Goal: Task Accomplishment & Management: Complete application form

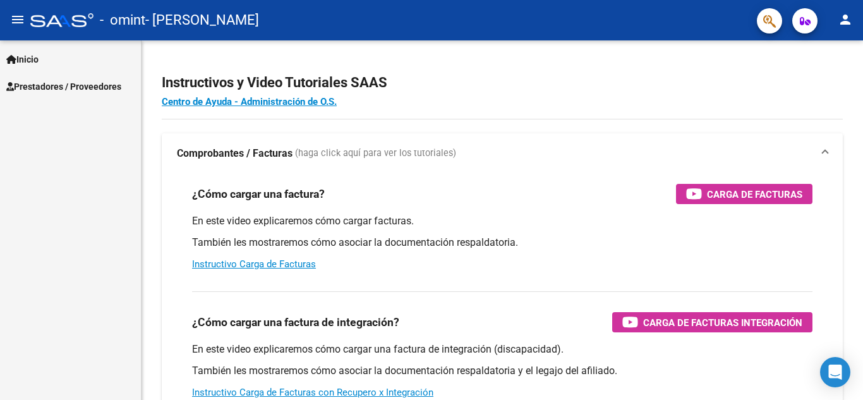
scroll to position [5793, 0]
click at [54, 90] on span "Prestadores / Proveedores" at bounding box center [63, 87] width 115 height 14
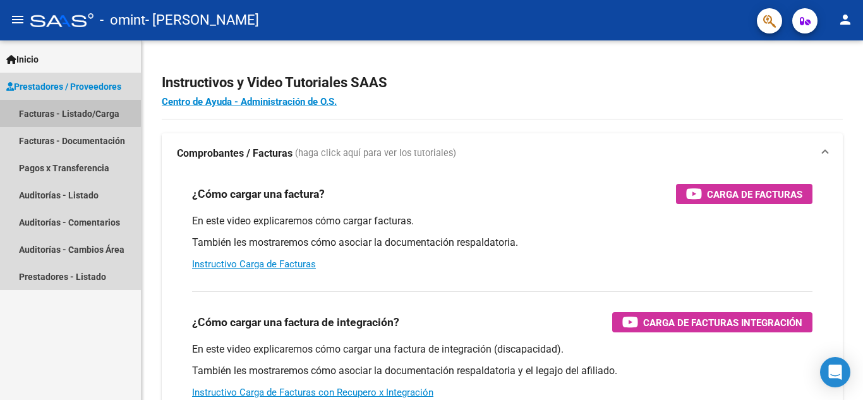
click at [51, 112] on link "Facturas - Listado/Carga" at bounding box center [70, 113] width 141 height 27
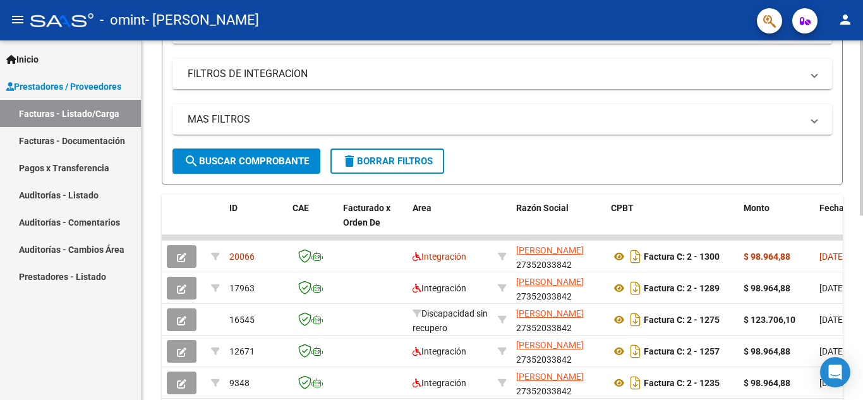
scroll to position [201, 0]
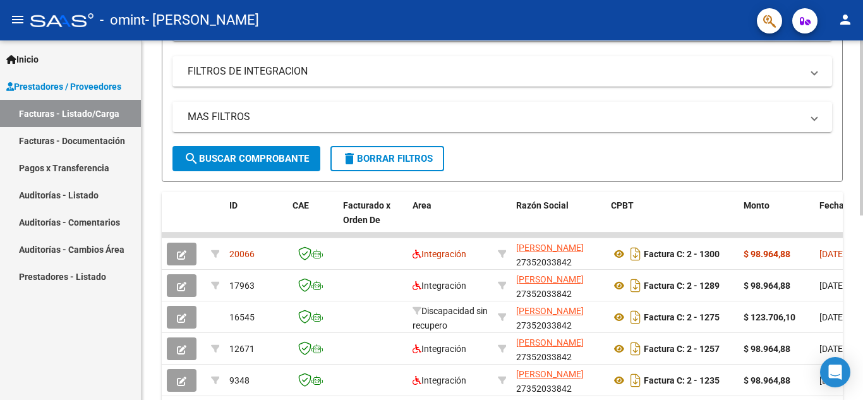
click at [863, 207] on div at bounding box center [861, 228] width 3 height 175
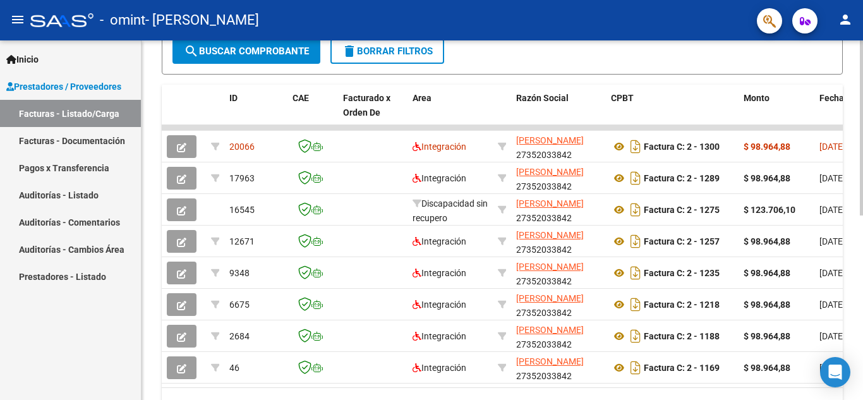
scroll to position [320, 0]
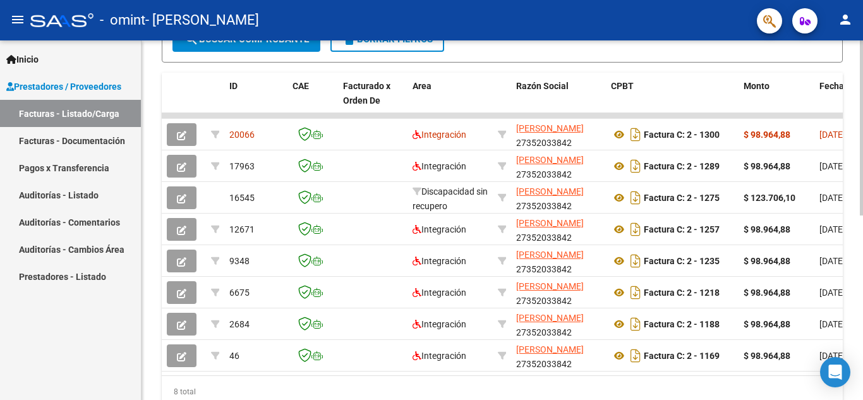
click at [863, 329] on html "menu - omint - [PERSON_NAME] person Inicio Instructivos Contacto OS Prestadores…" at bounding box center [431, 200] width 863 height 400
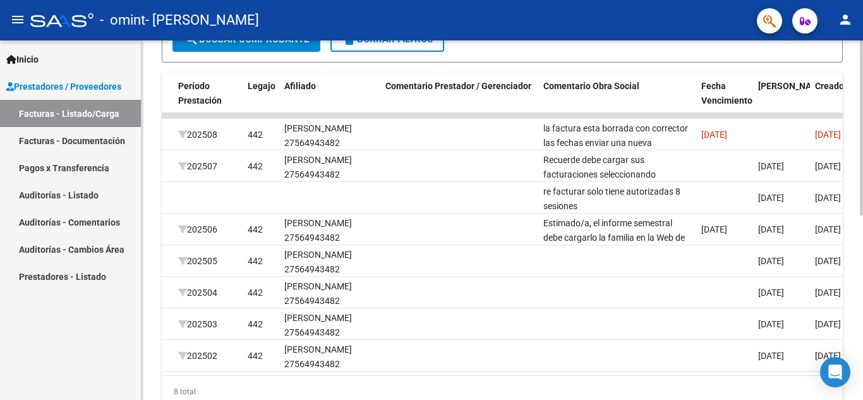
scroll to position [0, 1633]
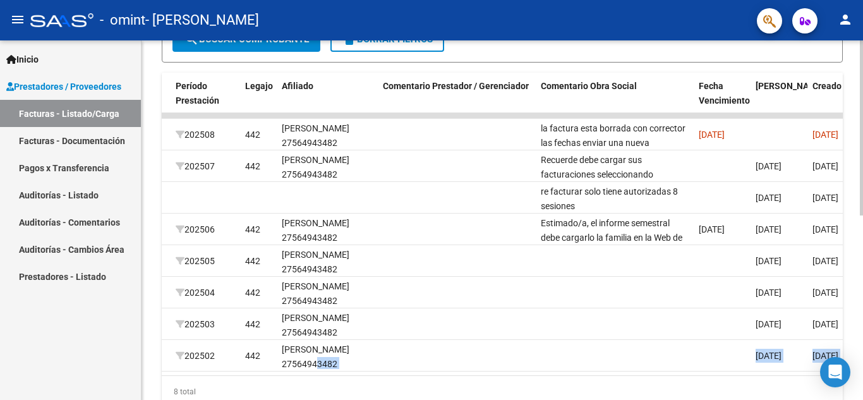
drag, startPoint x: 620, startPoint y: 386, endPoint x: 401, endPoint y: 374, distance: 219.0
type textarea "564943482 [DATE] [DATE] [PERSON_NAME] [PERSON_NAME] [PERSON_NAME] [EMAIL_ADDRES…"
click at [322, 365] on datatable-body "20066 Integración [PERSON_NAME] 27352033842 Factura C: 2 - 1300 $ 98.964,88 [DA…" at bounding box center [502, 244] width 681 height 262
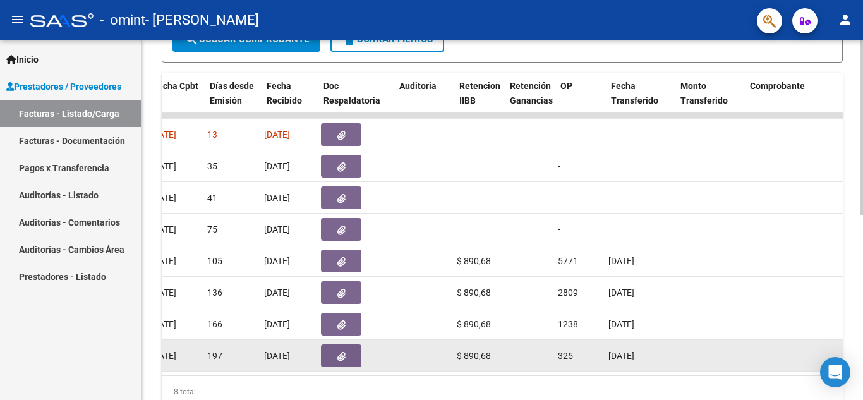
scroll to position [0, 669]
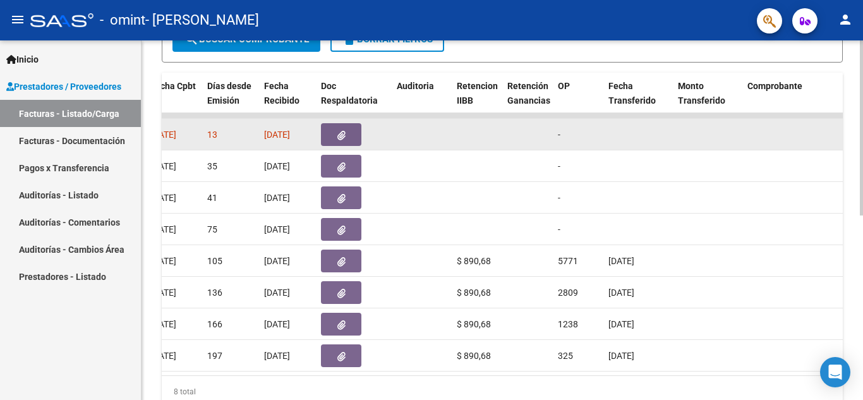
click at [334, 138] on button "button" at bounding box center [341, 134] width 40 height 23
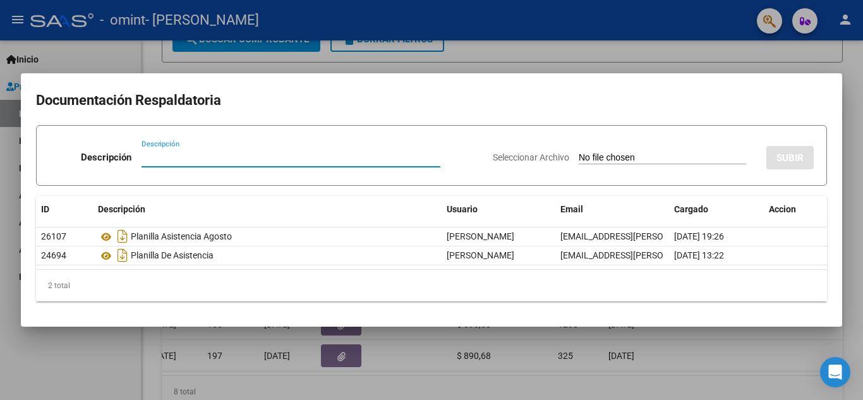
click at [589, 70] on div at bounding box center [431, 200] width 863 height 400
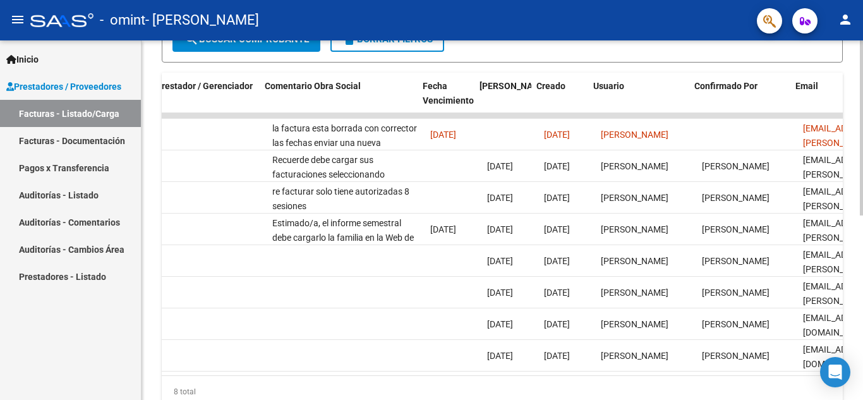
scroll to position [0, 1984]
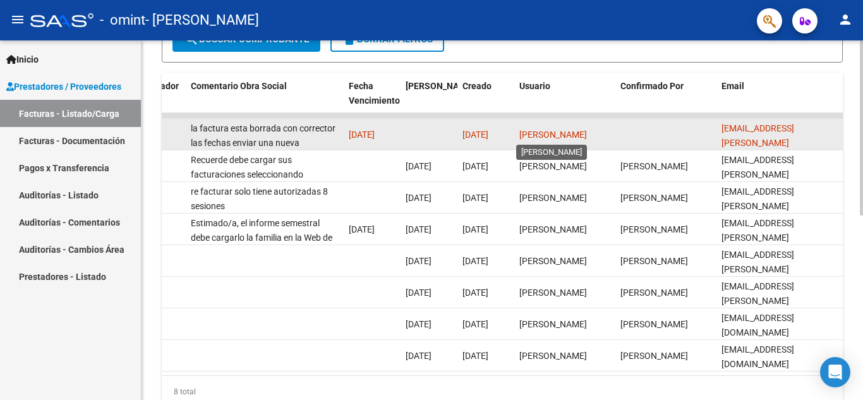
click at [565, 128] on div "[PERSON_NAME]" at bounding box center [565, 135] width 91 height 15
click at [375, 130] on span "[DATE]" at bounding box center [362, 135] width 26 height 10
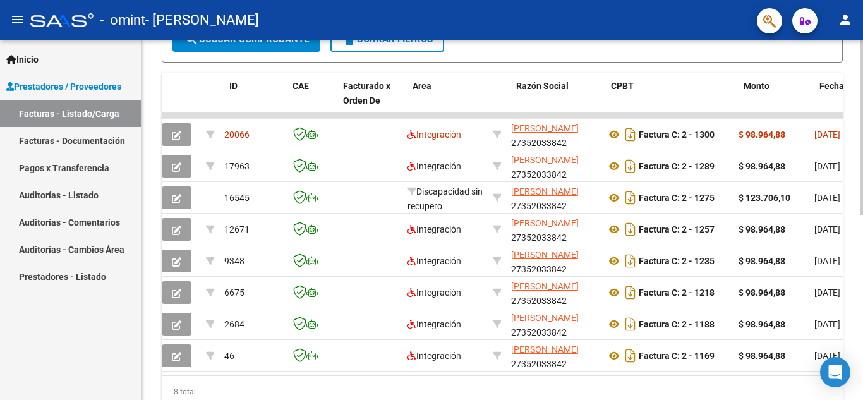
scroll to position [0, 0]
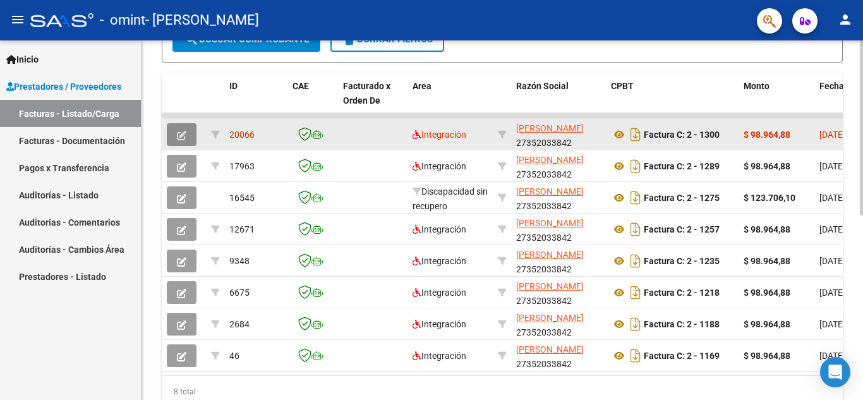
click at [180, 132] on icon "button" at bounding box center [181, 135] width 9 height 9
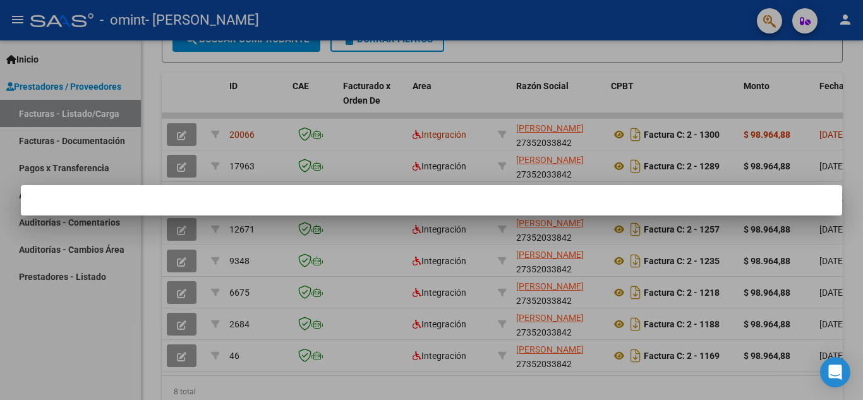
click at [689, 100] on div at bounding box center [431, 200] width 863 height 400
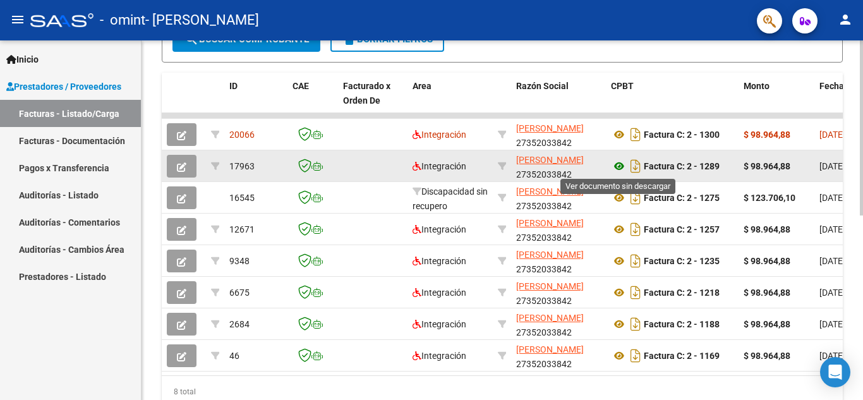
click at [626, 166] on icon at bounding box center [619, 166] width 16 height 15
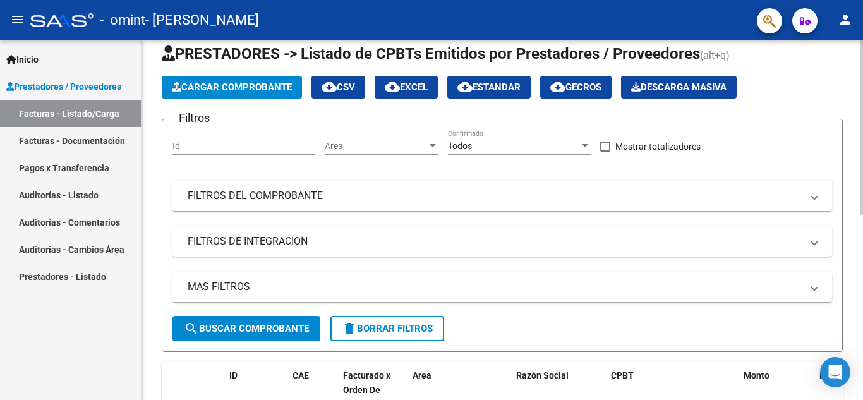
click at [849, 171] on div "Video tutorial PRESTADORES -> Listado de CPBTs Emitidos por Prestadores / Prove…" at bounding box center [504, 373] width 725 height 728
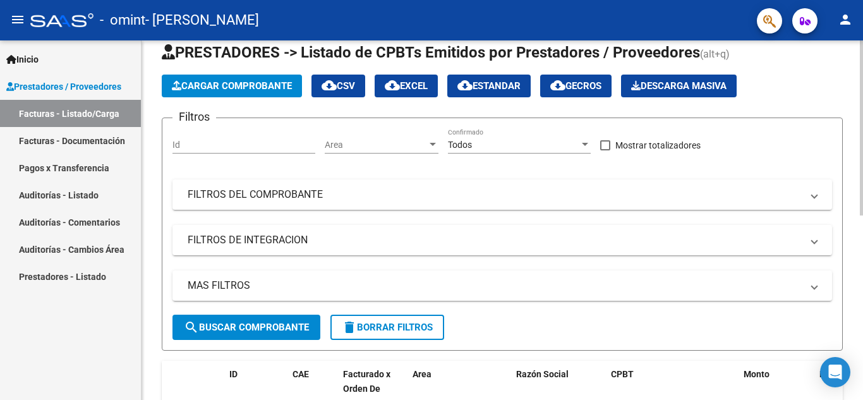
click at [251, 83] on span "Cargar Comprobante" at bounding box center [232, 85] width 120 height 11
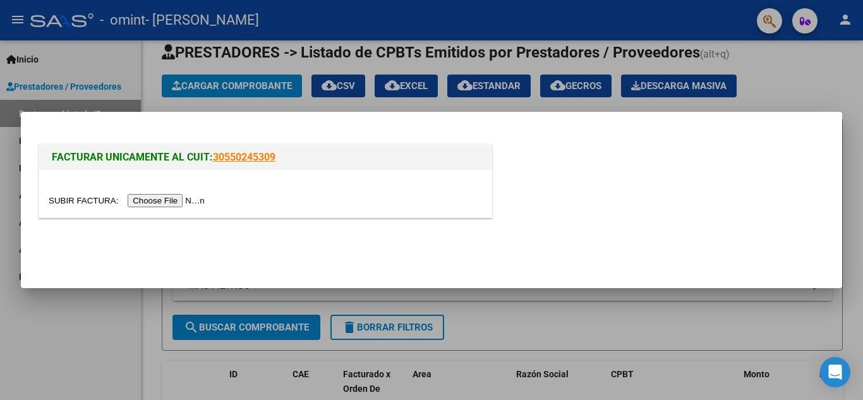
click at [180, 200] on input "file" at bounding box center [129, 200] width 160 height 13
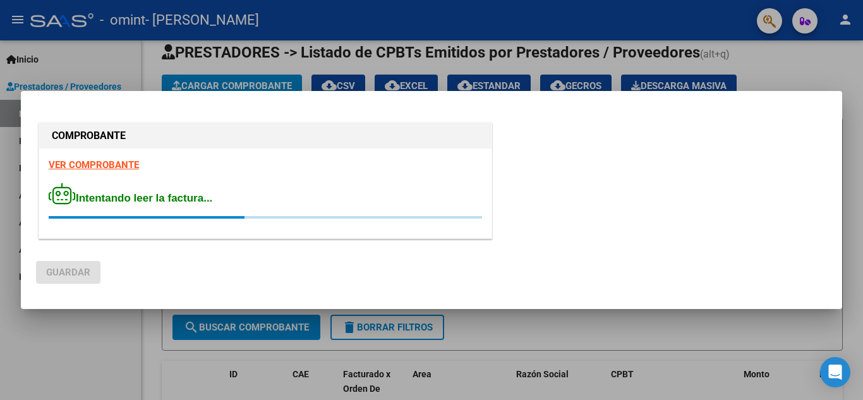
click at [796, 58] on div at bounding box center [431, 200] width 863 height 400
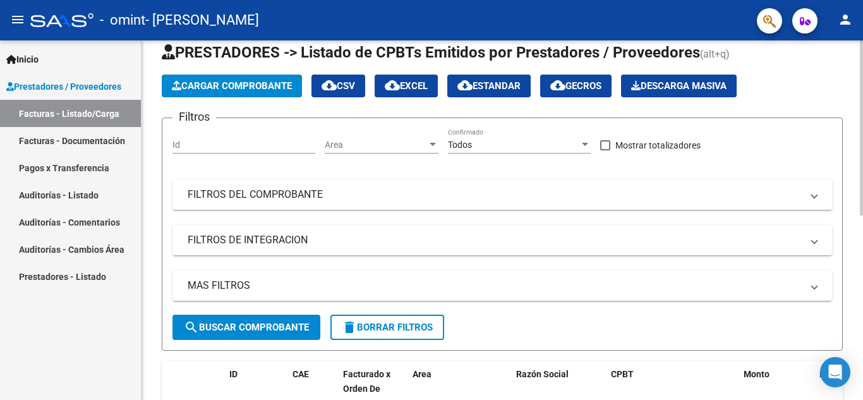
click at [269, 99] on app-list-header "PRESTADORES -> Listado de CPBTs Emitidos por Prestadores / Proveedores (alt+q) …" at bounding box center [502, 196] width 681 height 308
click at [267, 86] on span "Cargar Comprobante" at bounding box center [232, 85] width 120 height 11
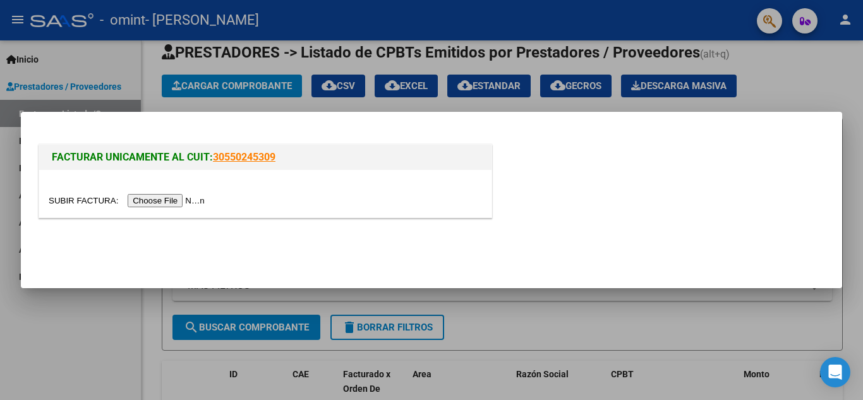
click at [183, 199] on input "file" at bounding box center [129, 200] width 160 height 13
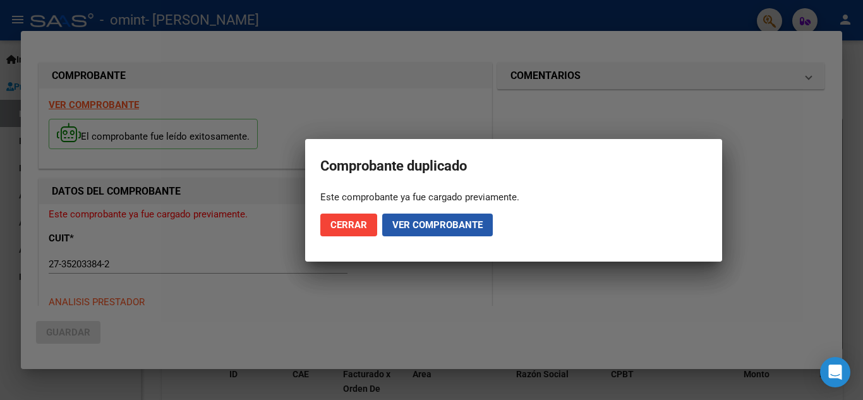
click at [446, 229] on span "Ver comprobante" at bounding box center [438, 224] width 90 height 11
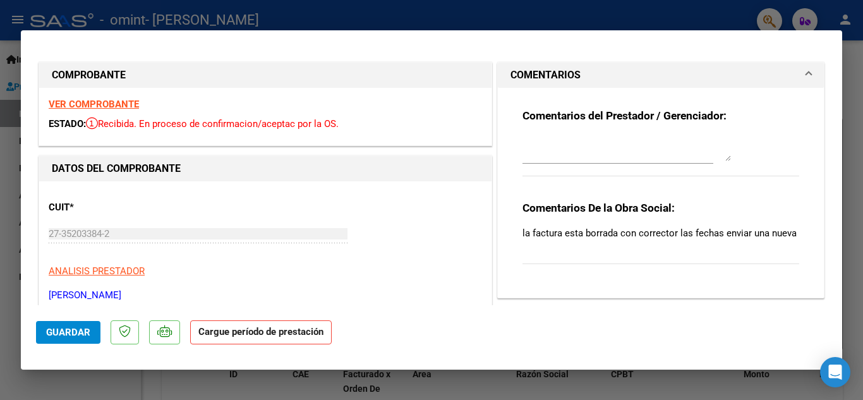
scroll to position [6, 0]
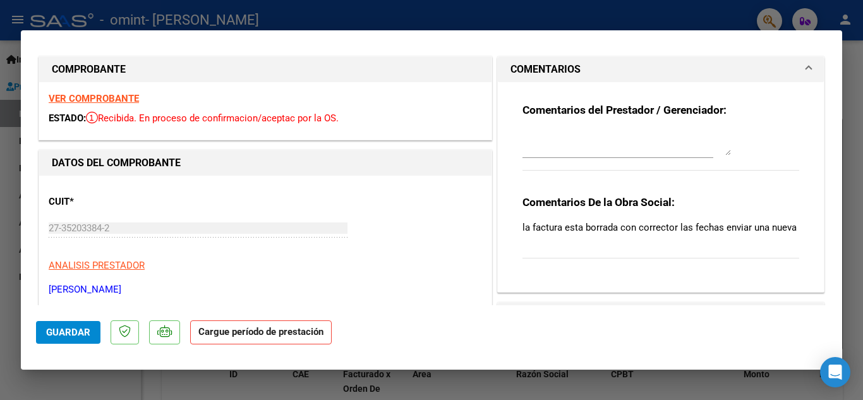
click at [625, 4] on div at bounding box center [431, 200] width 863 height 400
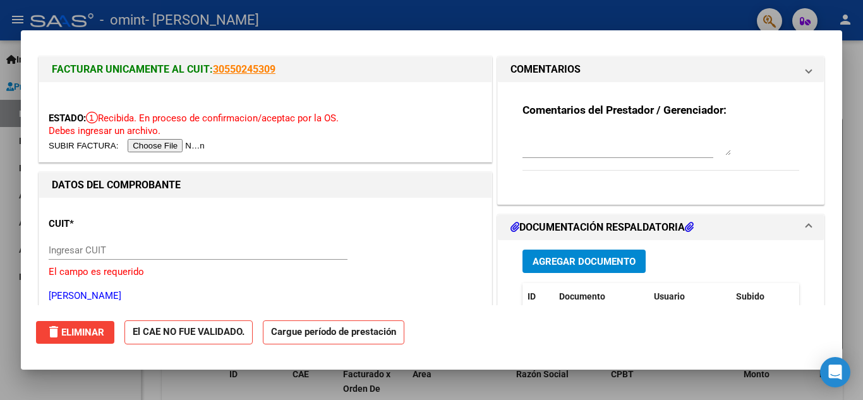
click at [634, 13] on div at bounding box center [431, 200] width 863 height 400
